Goal: Communication & Community: Share content

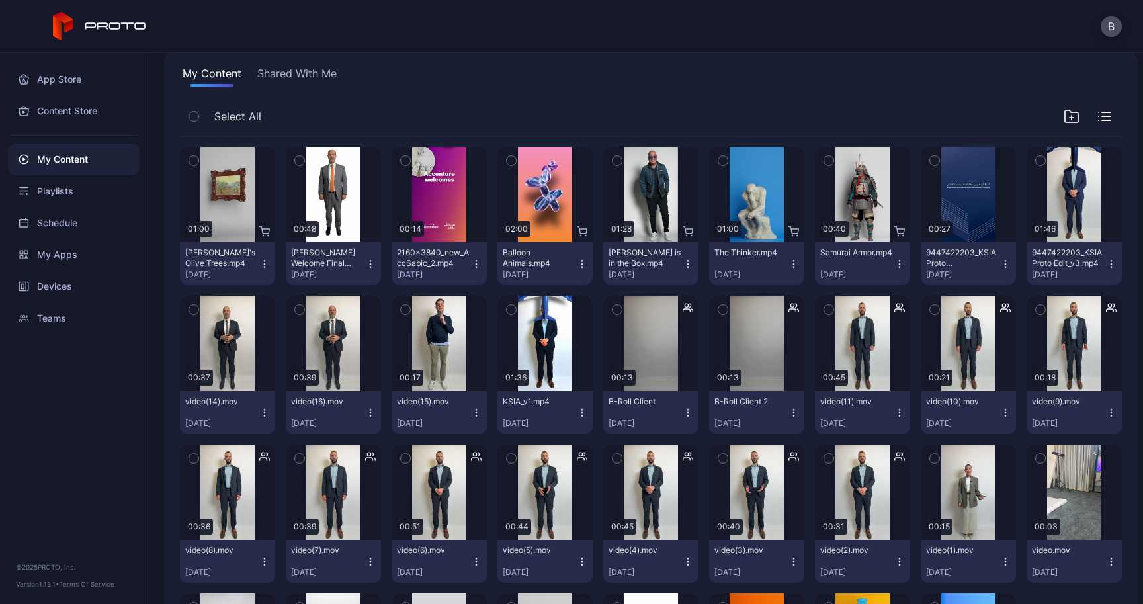
scroll to position [75, 0]
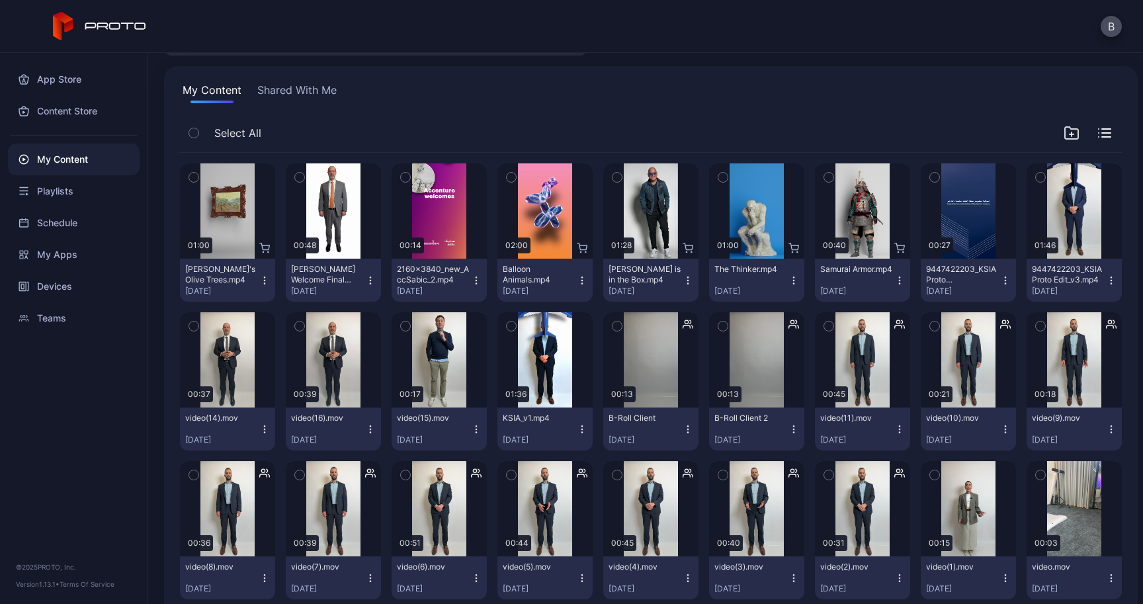
click at [297, 75] on div "My Content Shared With Me Select All Preview 01:00 Van Gogh's Olive Trees.mp4 O…" at bounding box center [650, 420] width 973 height 708
click at [297, 87] on button "Shared With Me" at bounding box center [297, 92] width 85 height 21
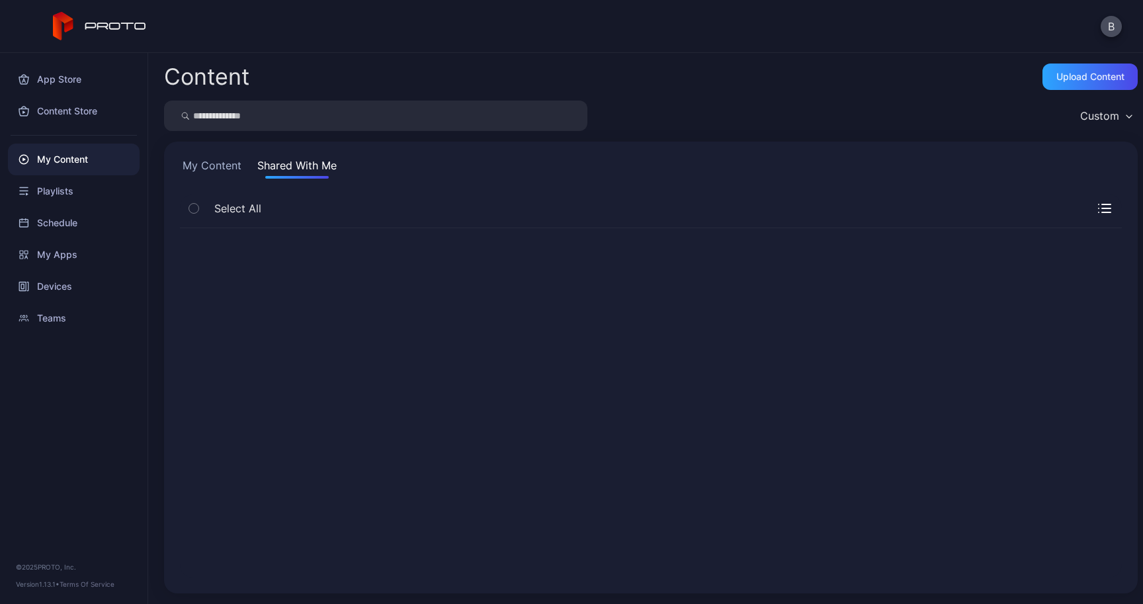
scroll to position [0, 0]
click at [219, 171] on button "My Content" at bounding box center [212, 167] width 64 height 21
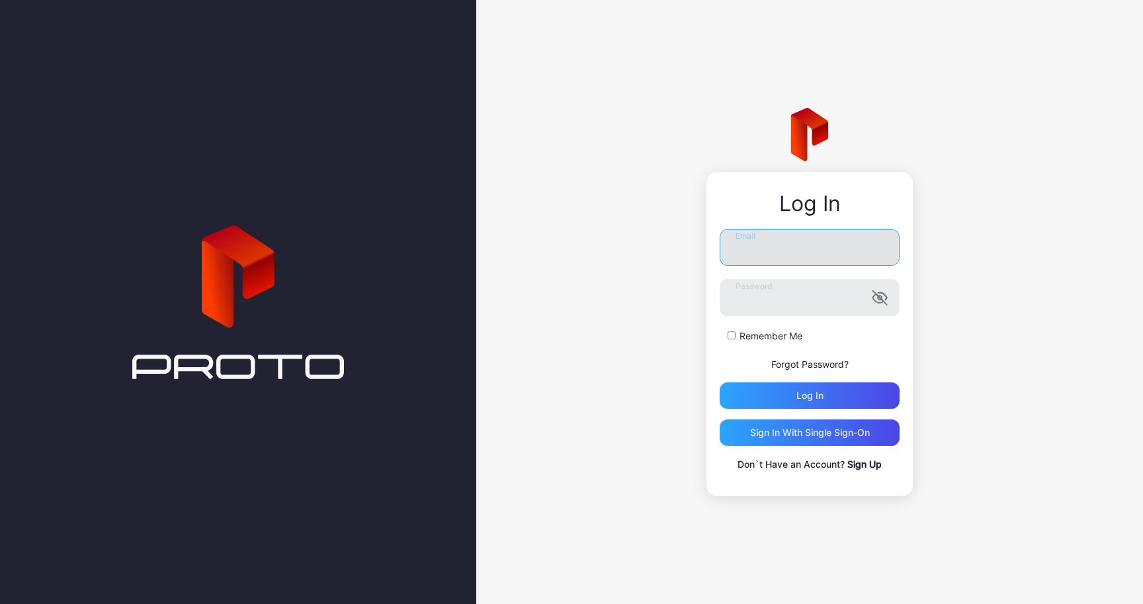
click at [804, 257] on input "Email" at bounding box center [810, 247] width 180 height 37
paste input "**********"
type input "**********"
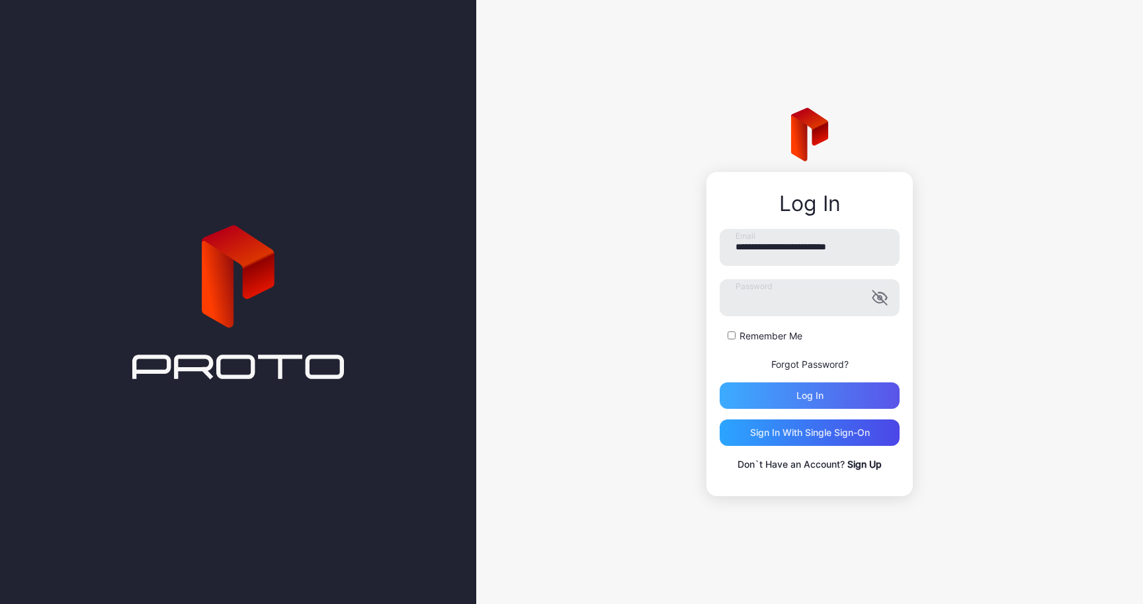
click at [841, 397] on div "Log in" at bounding box center [810, 395] width 180 height 26
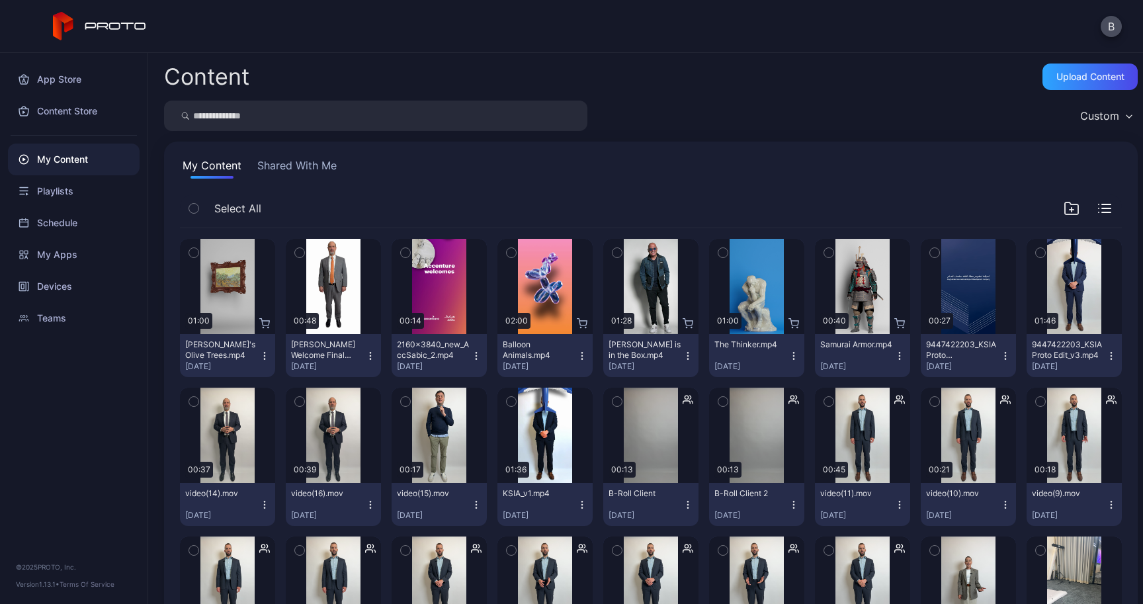
click at [376, 352] on icon "button" at bounding box center [370, 356] width 11 height 11
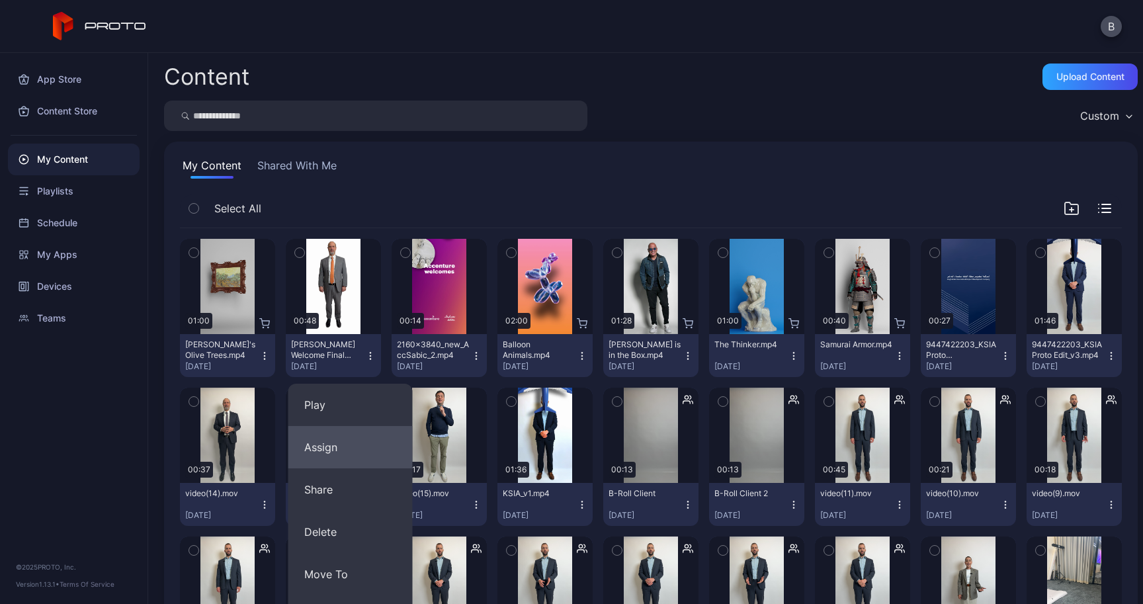
click at [347, 446] on button "Assign" at bounding box center [350, 447] width 124 height 42
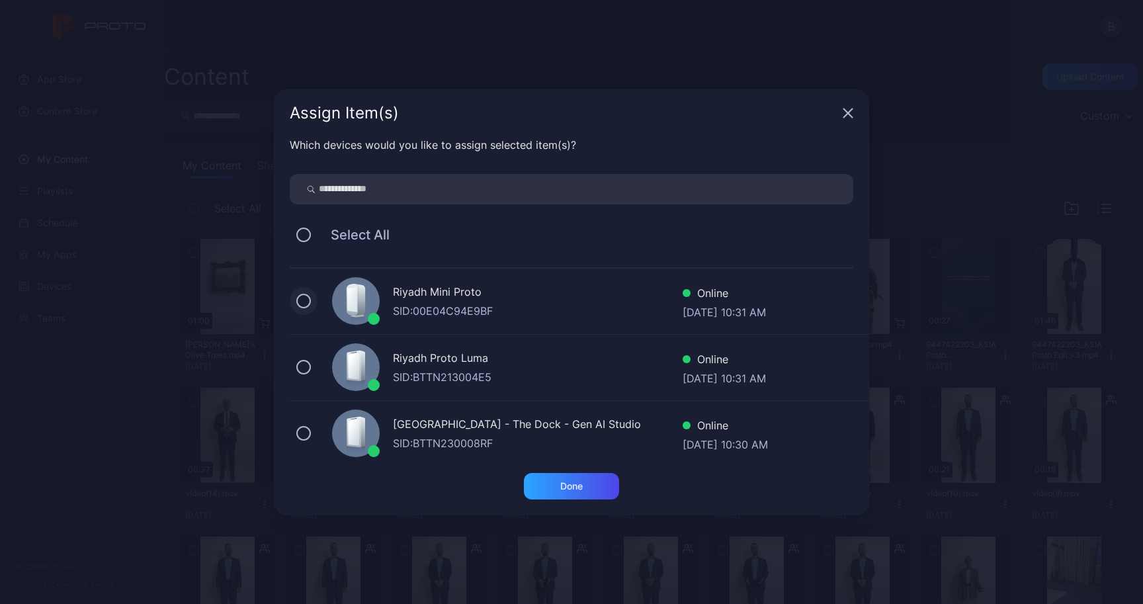
click at [302, 301] on button at bounding box center [303, 301] width 15 height 15
click at [586, 490] on div "Done" at bounding box center [571, 486] width 95 height 26
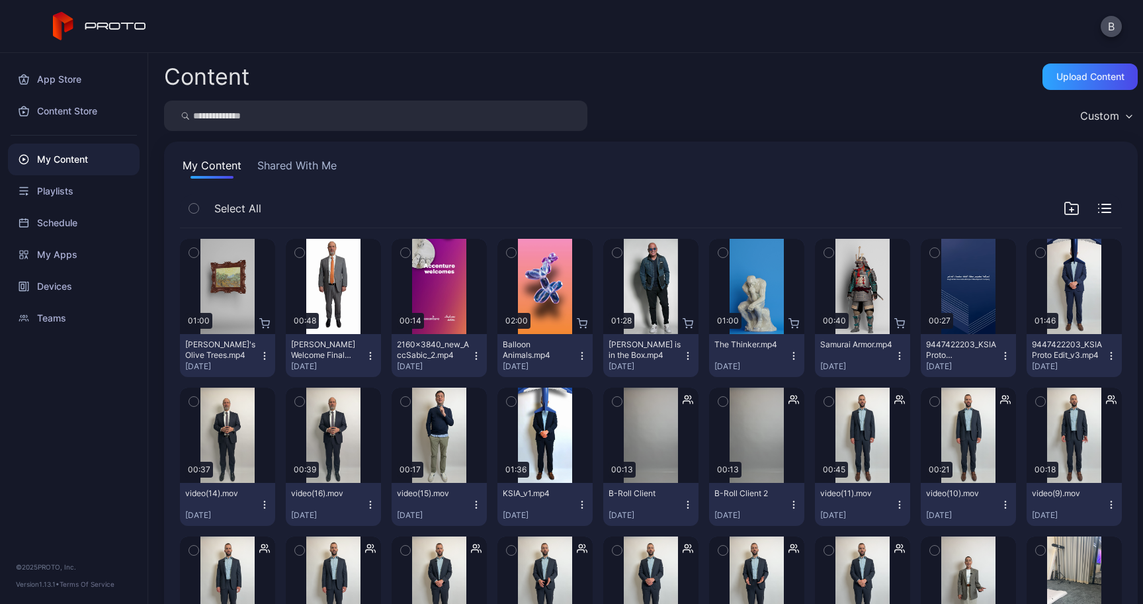
click at [333, 162] on button "Shared With Me" at bounding box center [297, 167] width 85 height 21
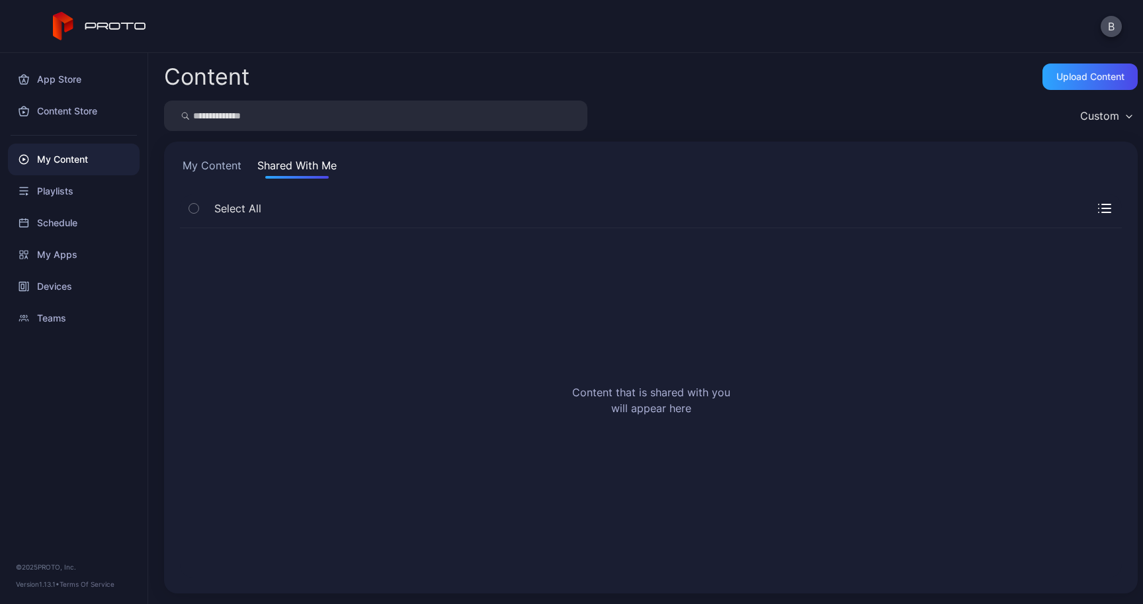
click at [238, 167] on button "My Content" at bounding box center [212, 167] width 64 height 21
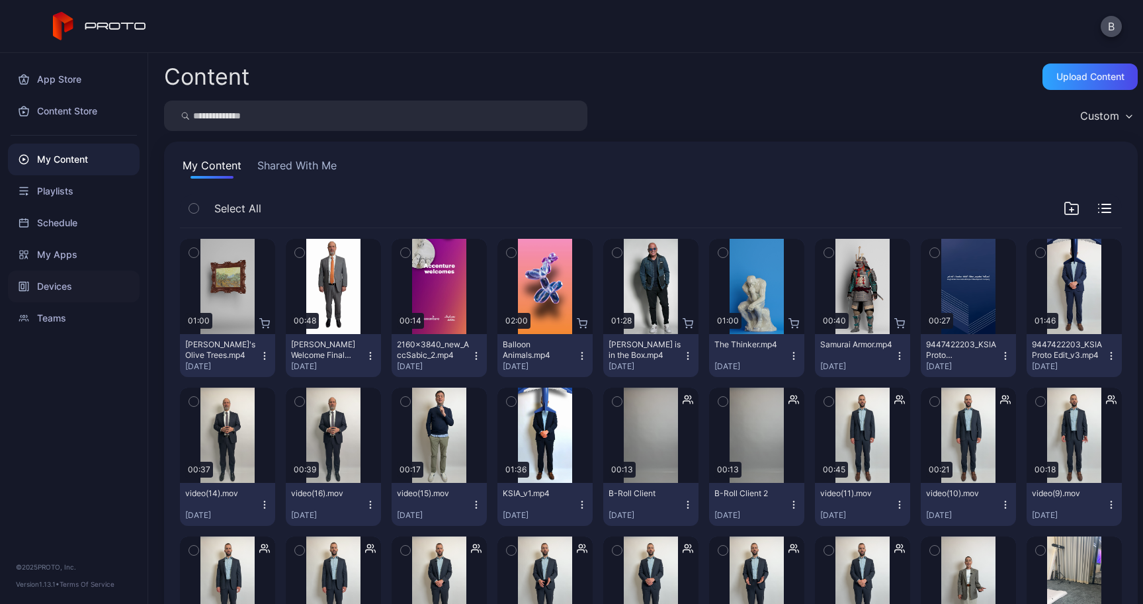
click at [59, 287] on div "Devices" at bounding box center [74, 286] width 132 height 32
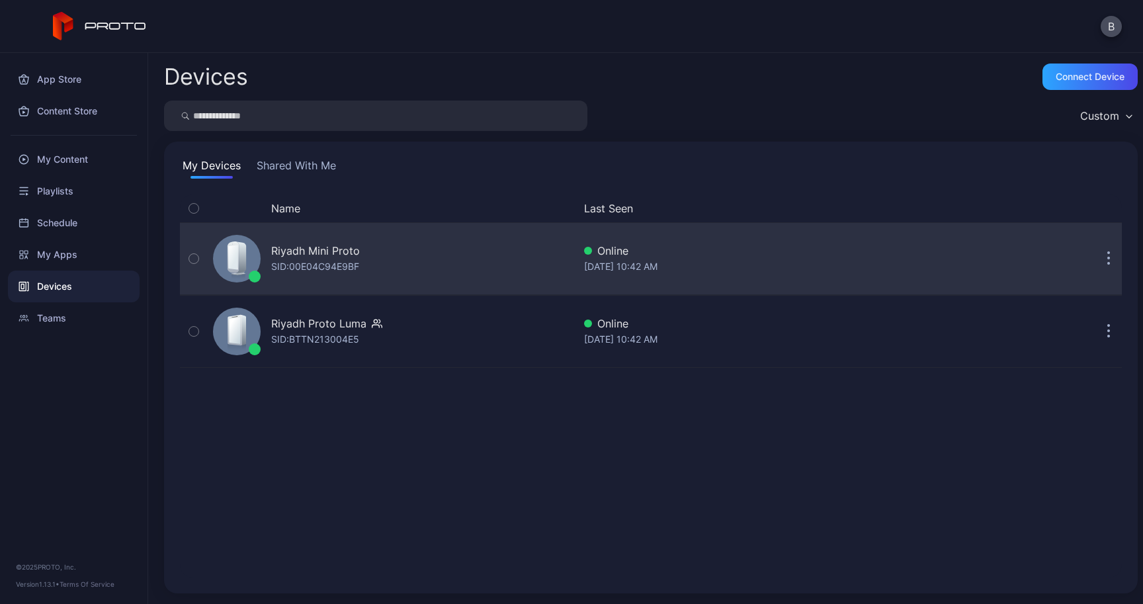
click at [1095, 260] on button "button" at bounding box center [1108, 258] width 26 height 26
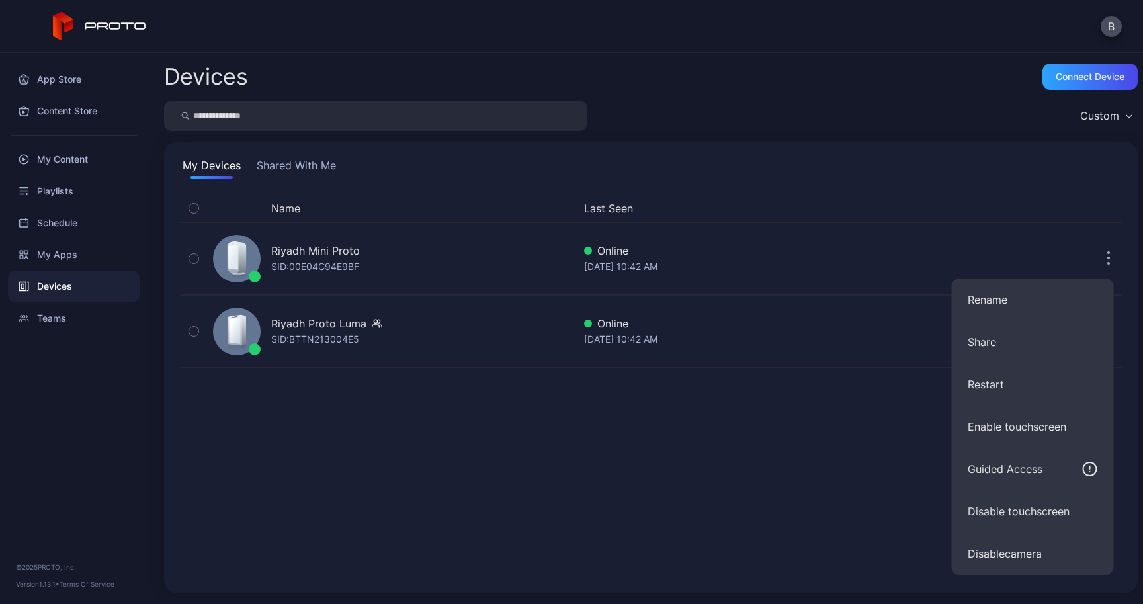
click at [868, 501] on div "Name Last Seen Riyadh Mini Proto SID: 00E04C94E9BF Online [DATE] 10:42 AM Riyad…" at bounding box center [651, 385] width 942 height 383
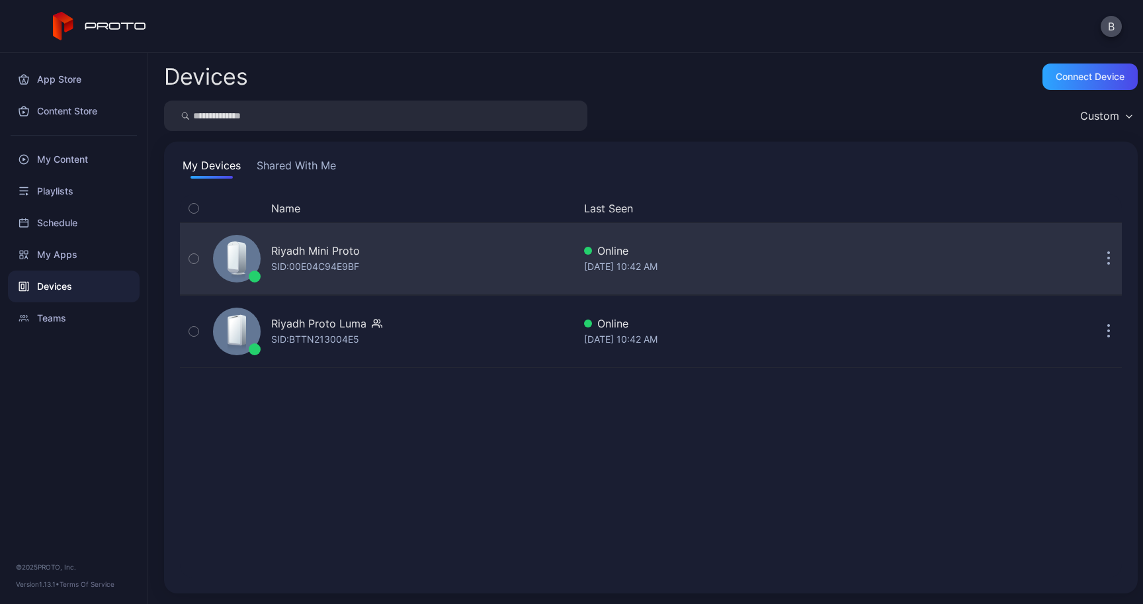
click at [1108, 261] on icon "button" at bounding box center [1109, 260] width 2 height 2
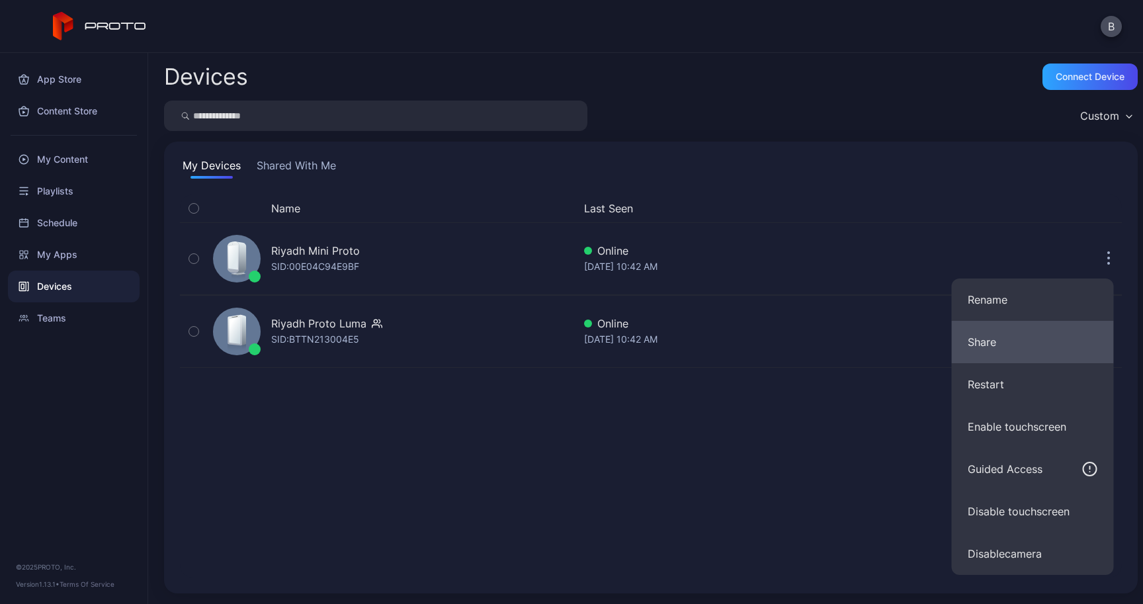
click at [985, 346] on button "Share" at bounding box center [1033, 342] width 162 height 42
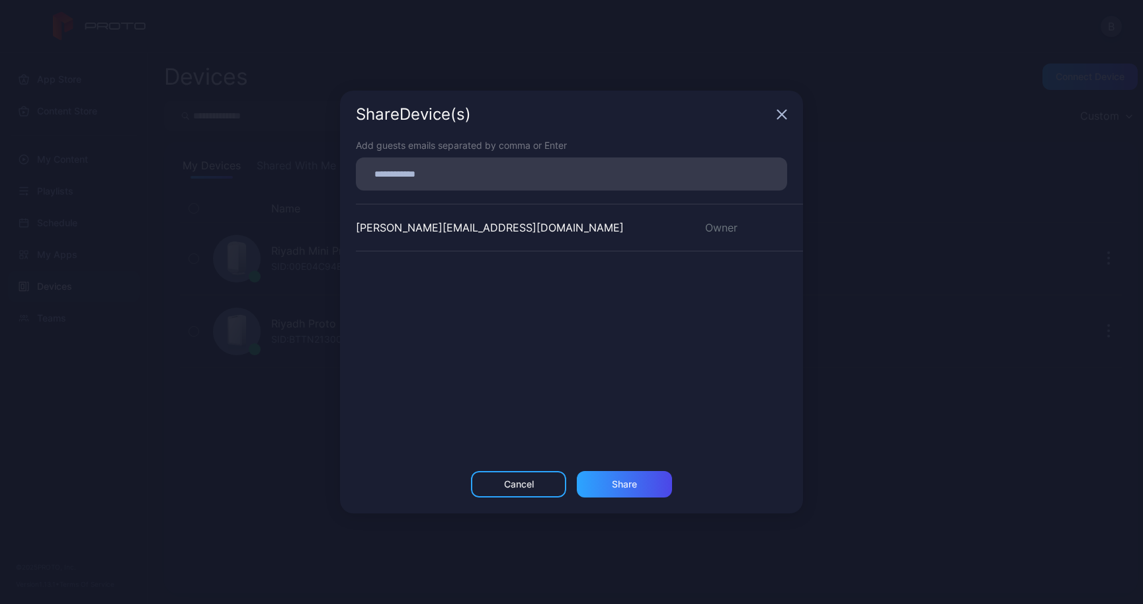
click at [536, 171] on input at bounding box center [571, 173] width 415 height 17
type input "****"
drag, startPoint x: 433, startPoint y: 177, endPoint x: 290, endPoint y: 164, distance: 142.7
click at [291, 165] on div "Share Device (s) Add guests emails separated by comma or Enter **** [PERSON_NAM…" at bounding box center [571, 302] width 1143 height 604
paste input
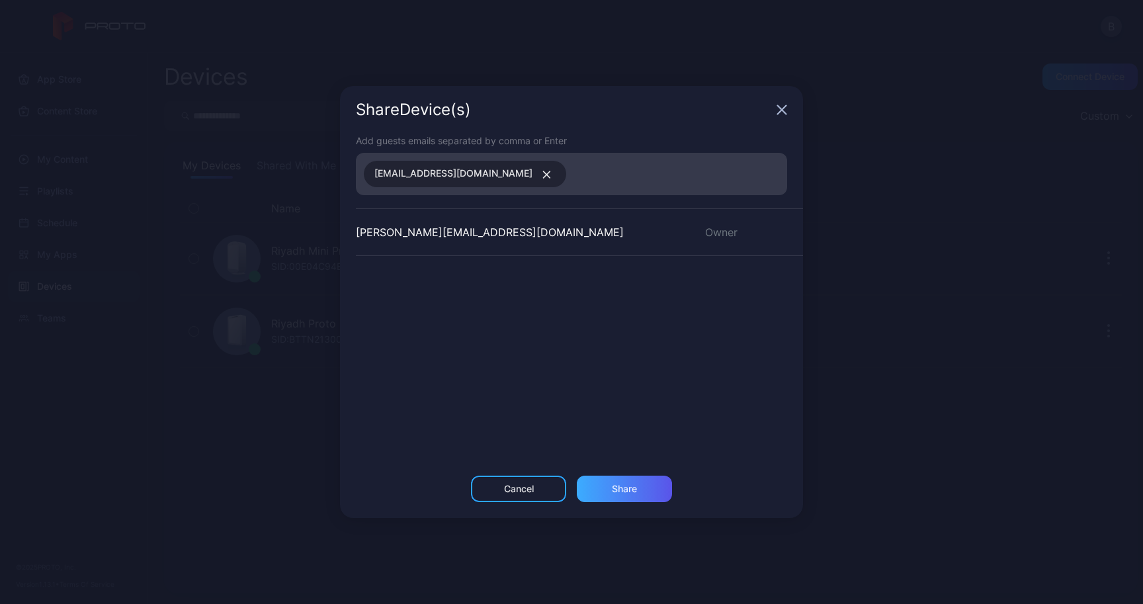
click at [643, 484] on div "Share" at bounding box center [624, 488] width 95 height 26
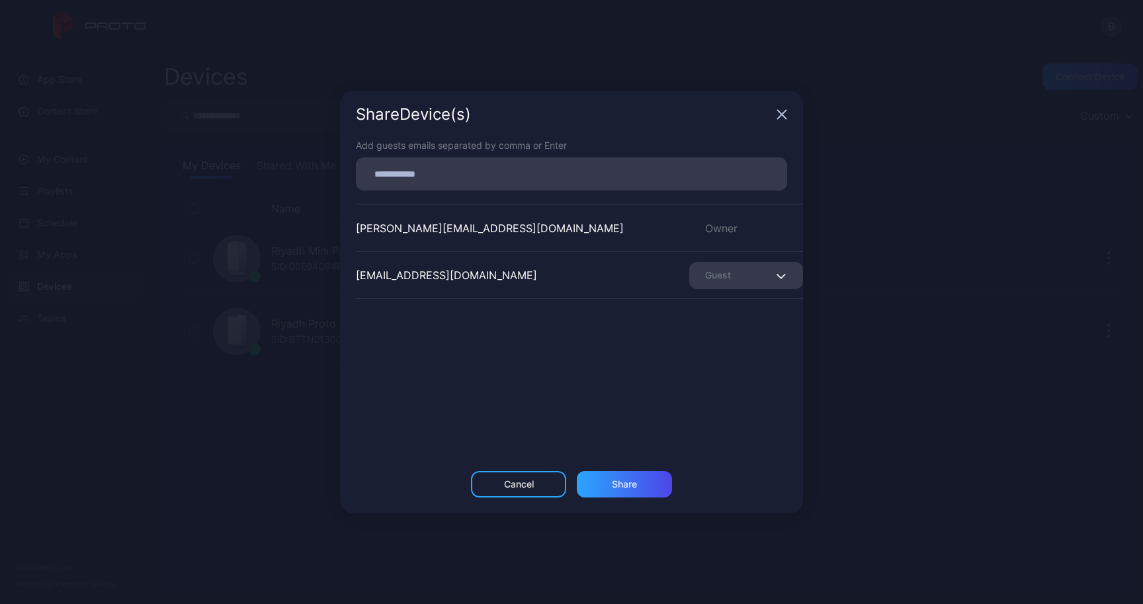
click at [782, 110] on icon "button" at bounding box center [781, 114] width 11 height 11
